Goal: Task Accomplishment & Management: Complete application form

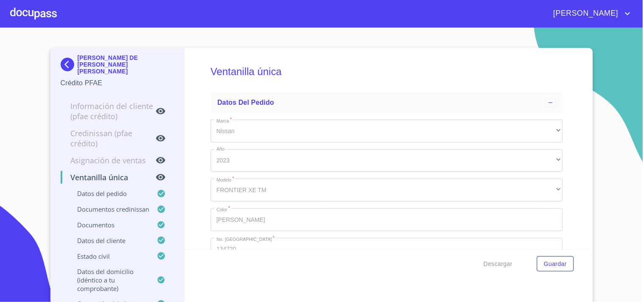
click at [37, 19] on div at bounding box center [33, 13] width 47 height 27
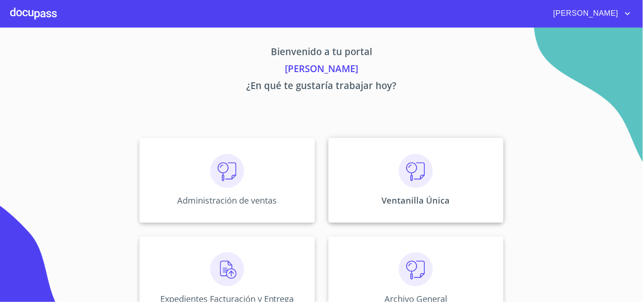
click at [474, 201] on div "Ventanilla Única" at bounding box center [416, 180] width 175 height 85
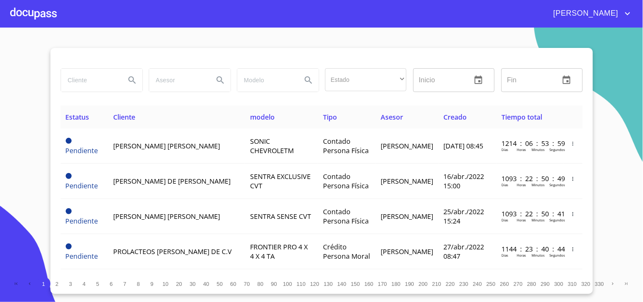
click at [88, 77] on input "search" at bounding box center [90, 80] width 58 height 23
type input "c"
type input "CAMPO 99"
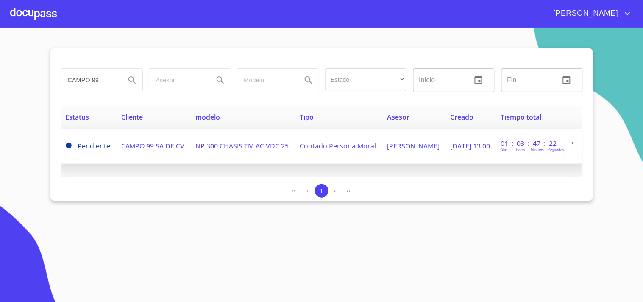
click at [365, 149] on td "Contado Persona Moral" at bounding box center [338, 146] width 87 height 35
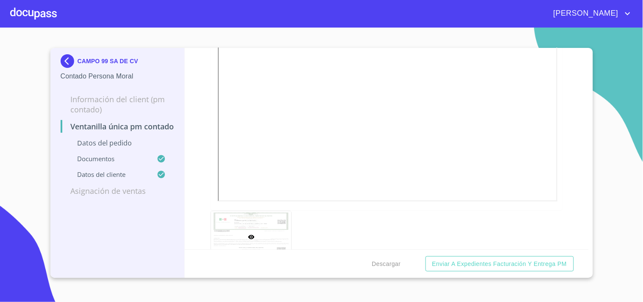
scroll to position [1885, 0]
click at [383, 259] on span "Descargar" at bounding box center [386, 264] width 29 height 11
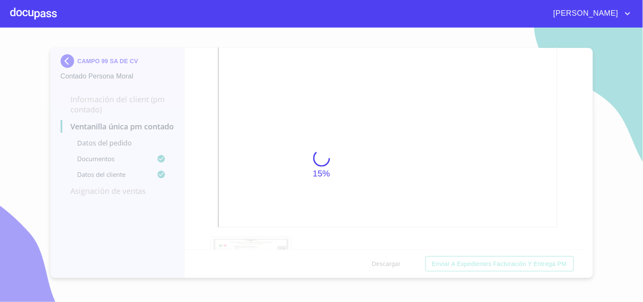
click at [18, 13] on div at bounding box center [33, 13] width 47 height 27
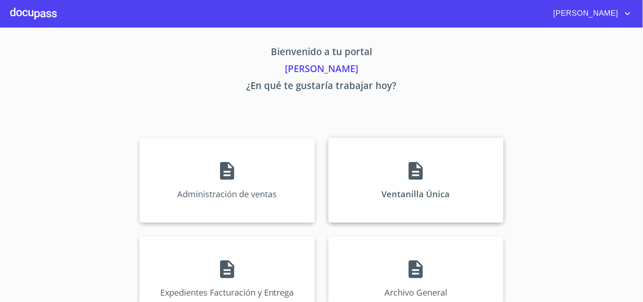
click at [450, 172] on div "Ventanilla Única" at bounding box center [416, 180] width 175 height 85
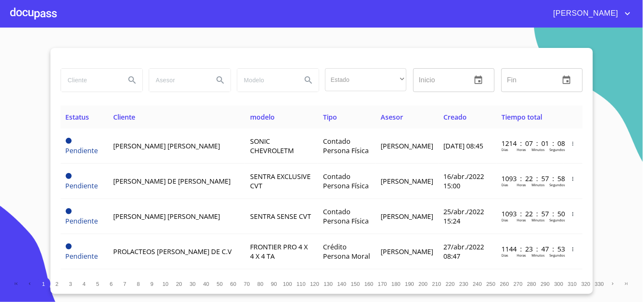
click at [96, 69] on input "search" at bounding box center [90, 80] width 58 height 23
type input "CAMPO 99"
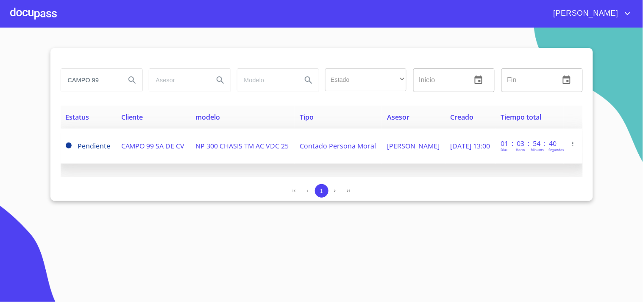
click at [172, 153] on td "CAMPO 99 SA DE CV" at bounding box center [153, 146] width 75 height 35
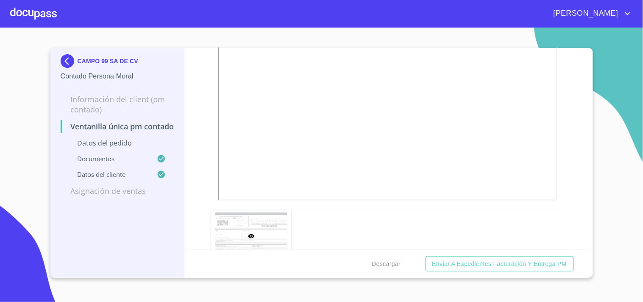
scroll to position [1932, 0]
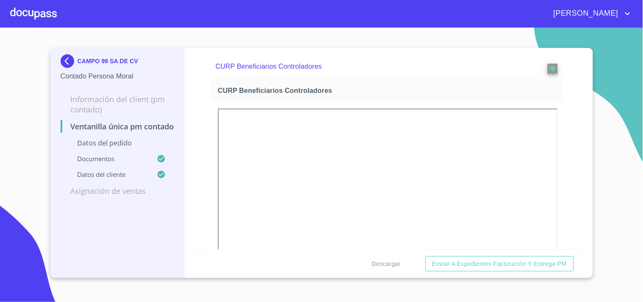
click at [515, 72] on p "CURP Beneficiarios Controladores" at bounding box center [370, 67] width 308 height 10
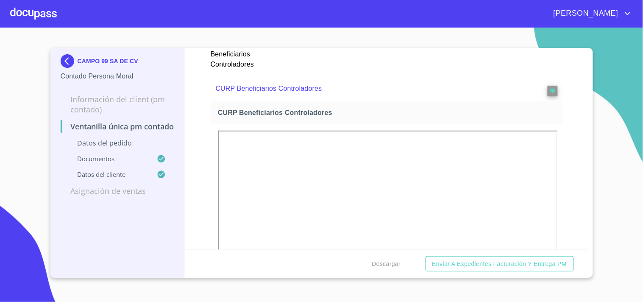
click at [515, 85] on p "CURP Beneficiarios Controladores" at bounding box center [370, 89] width 308 height 10
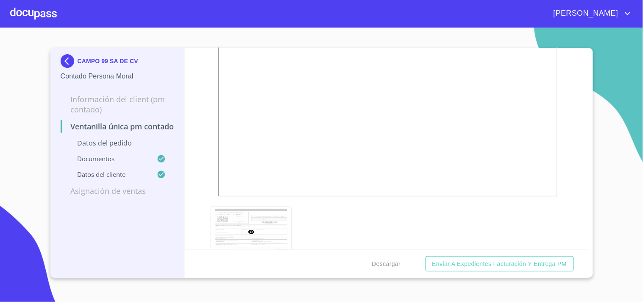
scroll to position [1088, 0]
